Goal: Check status

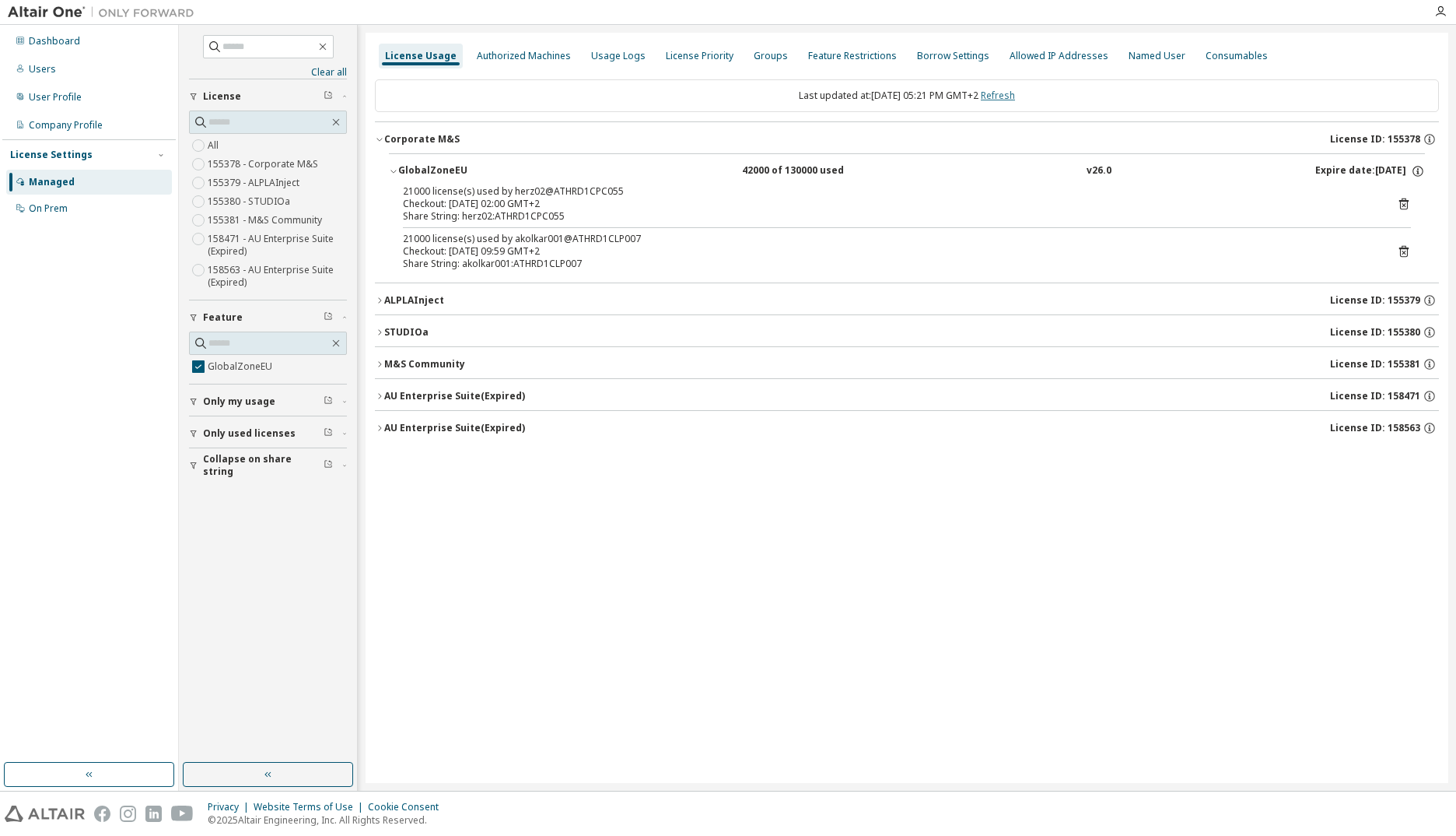
click at [1015, 92] on link "Refresh" at bounding box center [998, 95] width 34 height 13
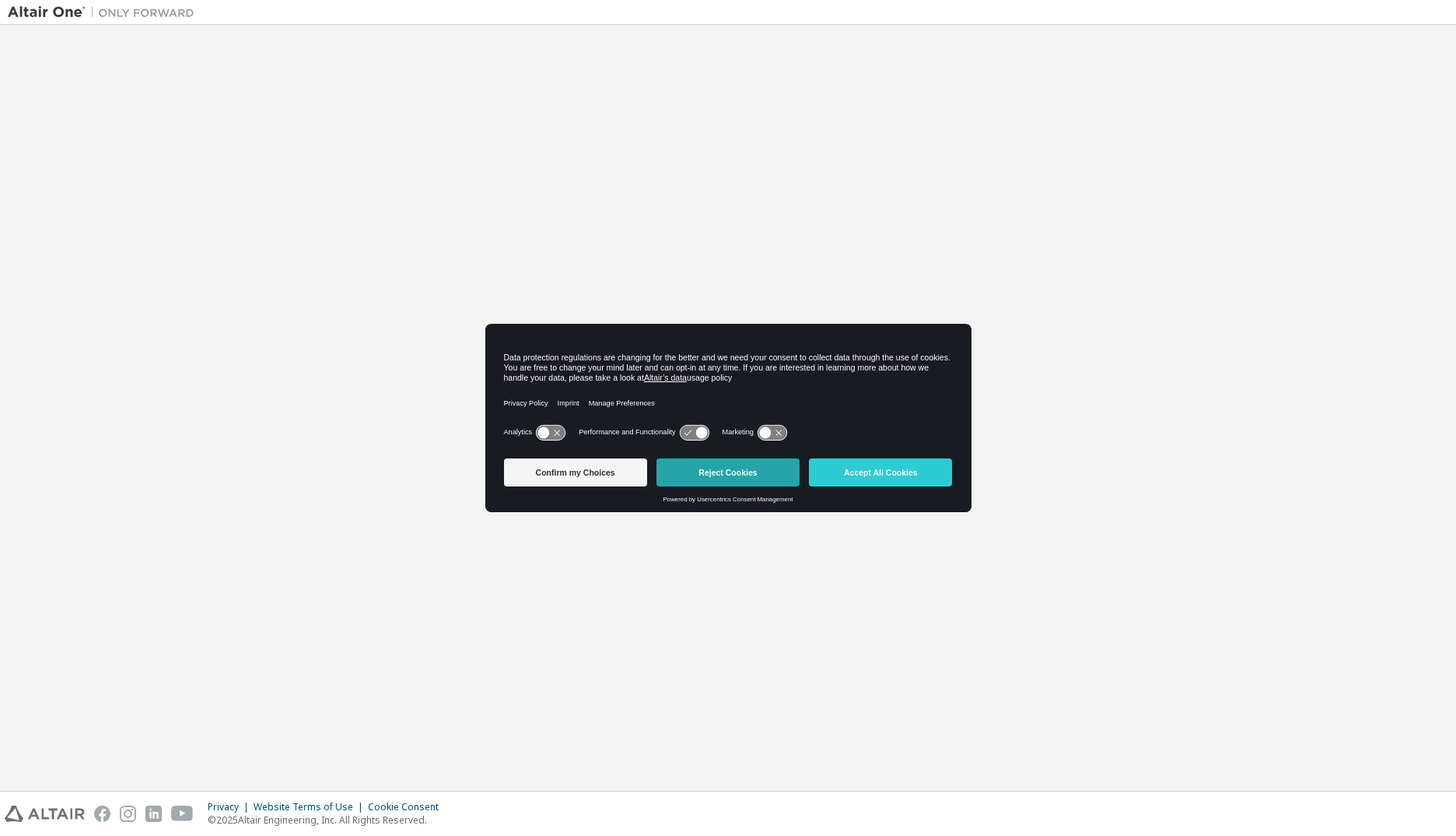
click at [715, 474] on button "Reject Cookies" at bounding box center [728, 472] width 143 height 28
